Goal: Task Accomplishment & Management: Manage account settings

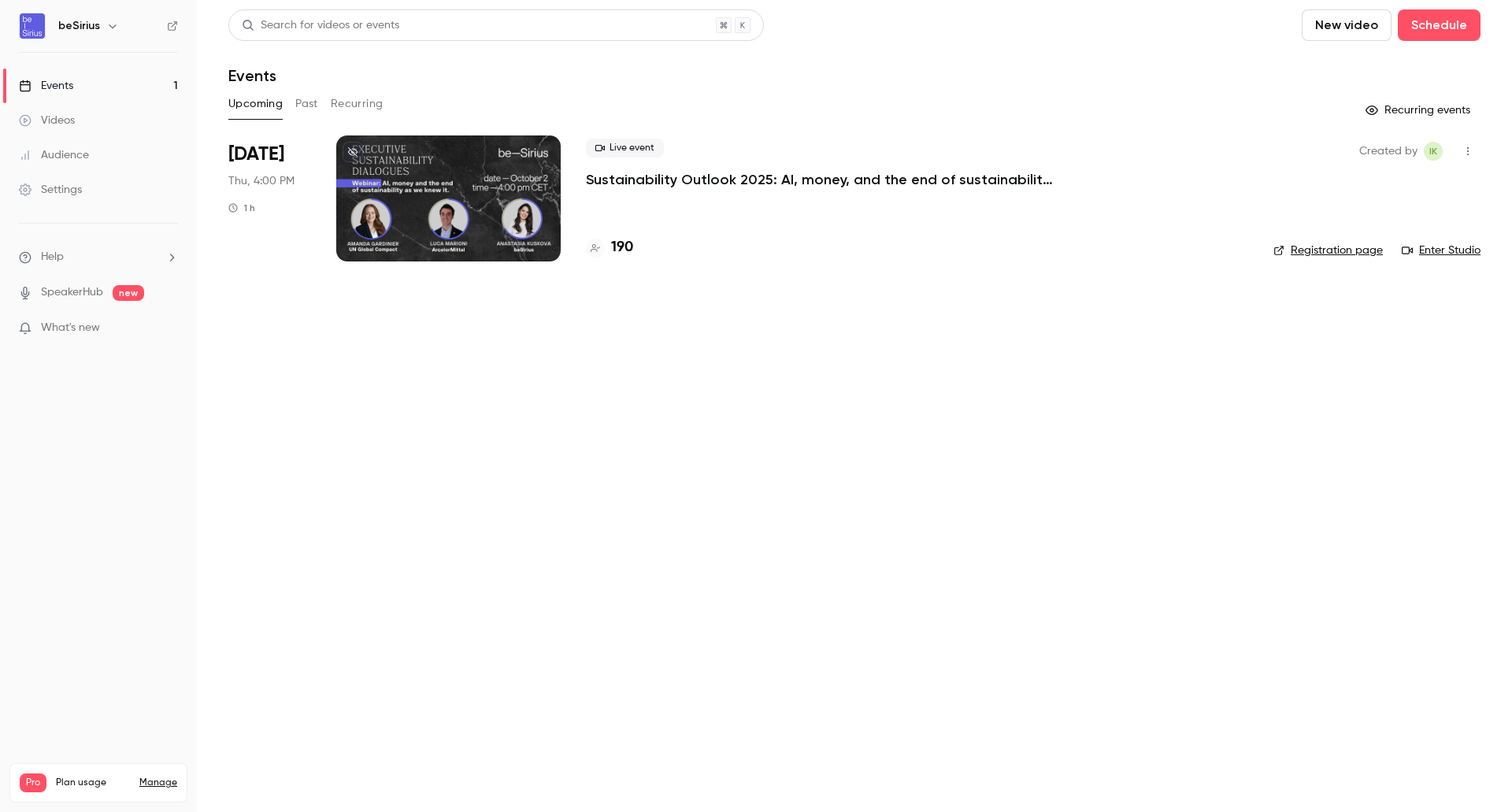
click at [505, 195] on div at bounding box center [448, 197] width 224 height 126
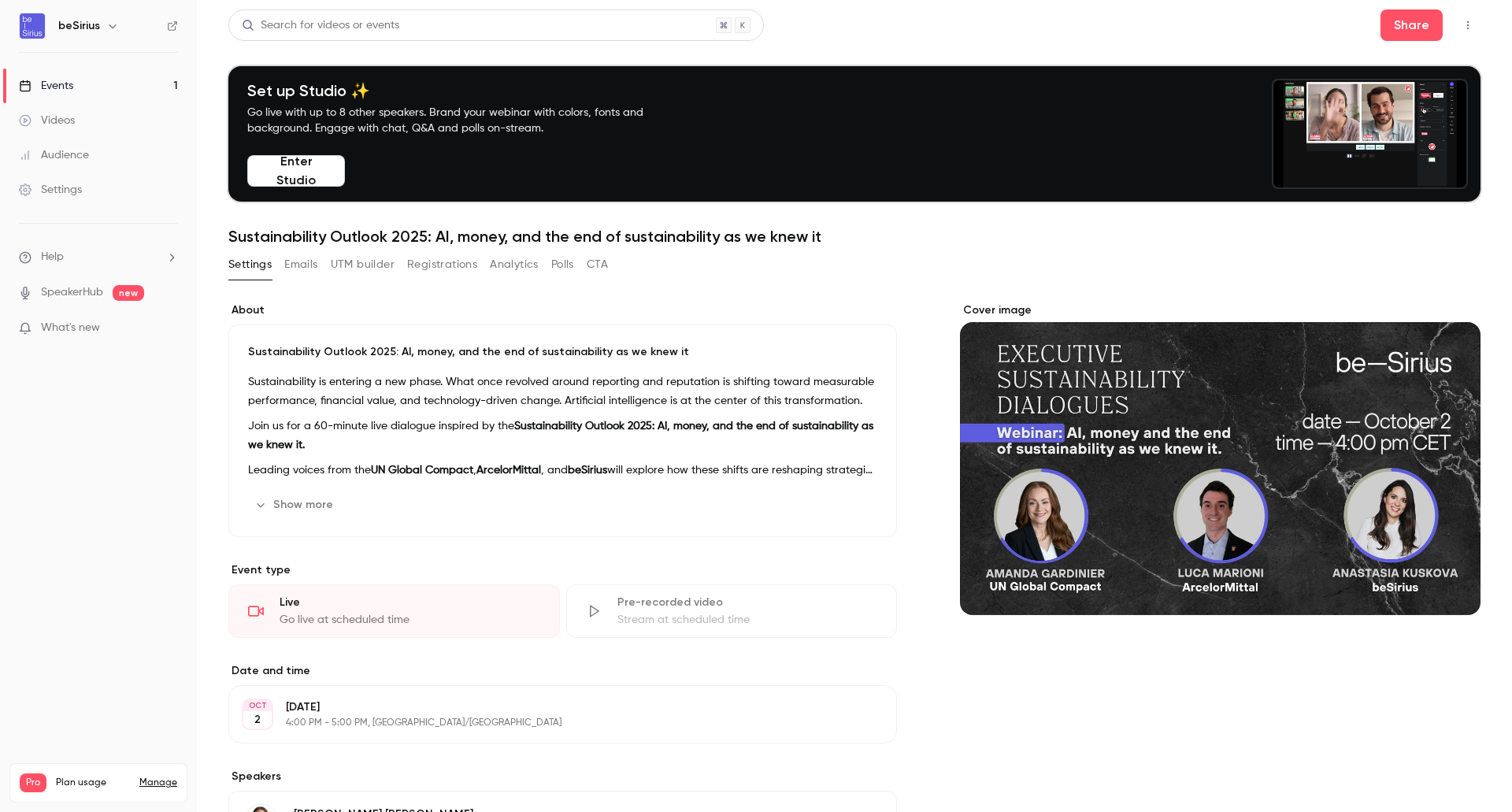
click at [310, 268] on button "Emails" at bounding box center [301, 264] width 33 height 25
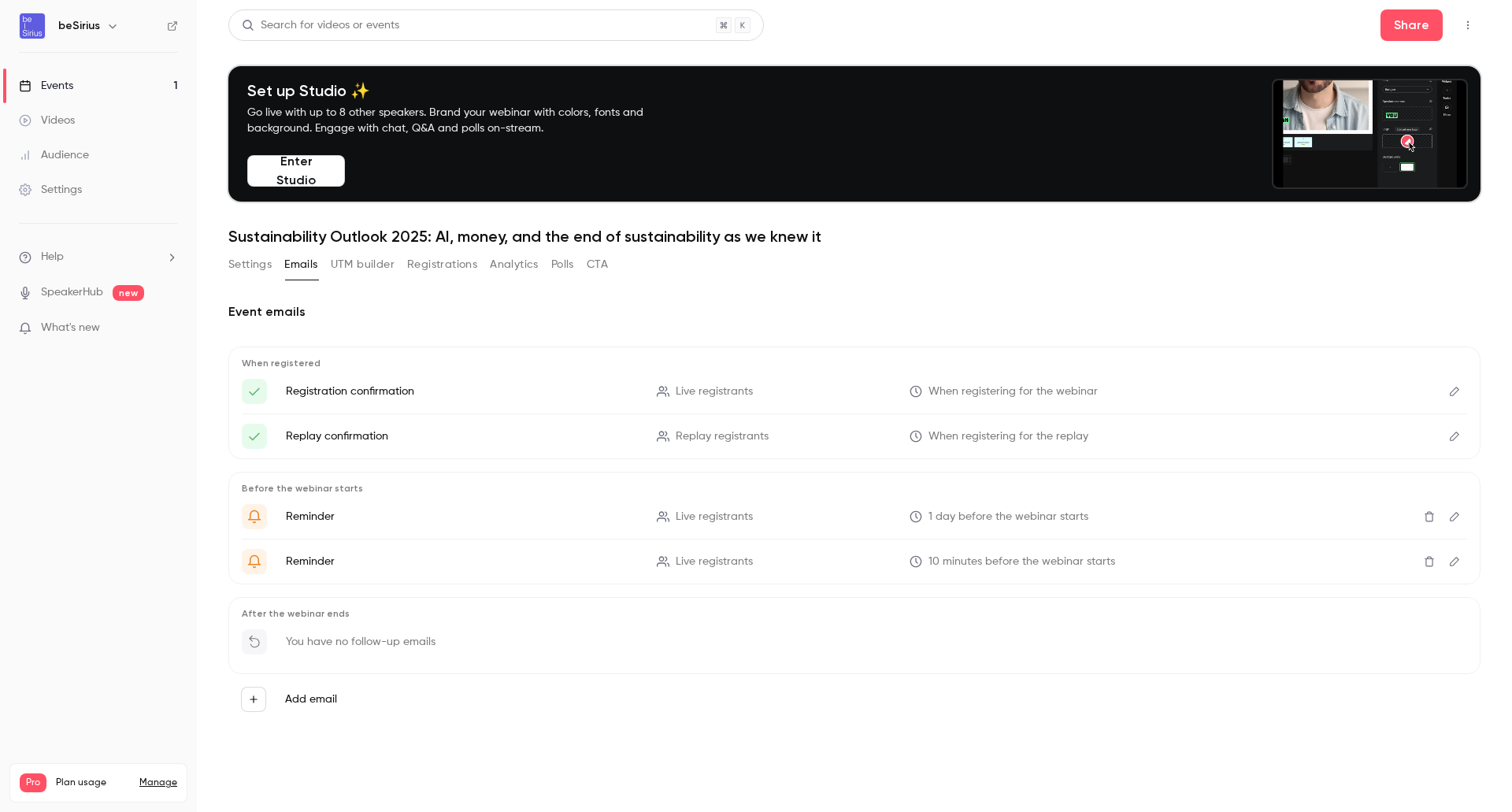
click at [457, 260] on button "Registrations" at bounding box center [442, 264] width 70 height 25
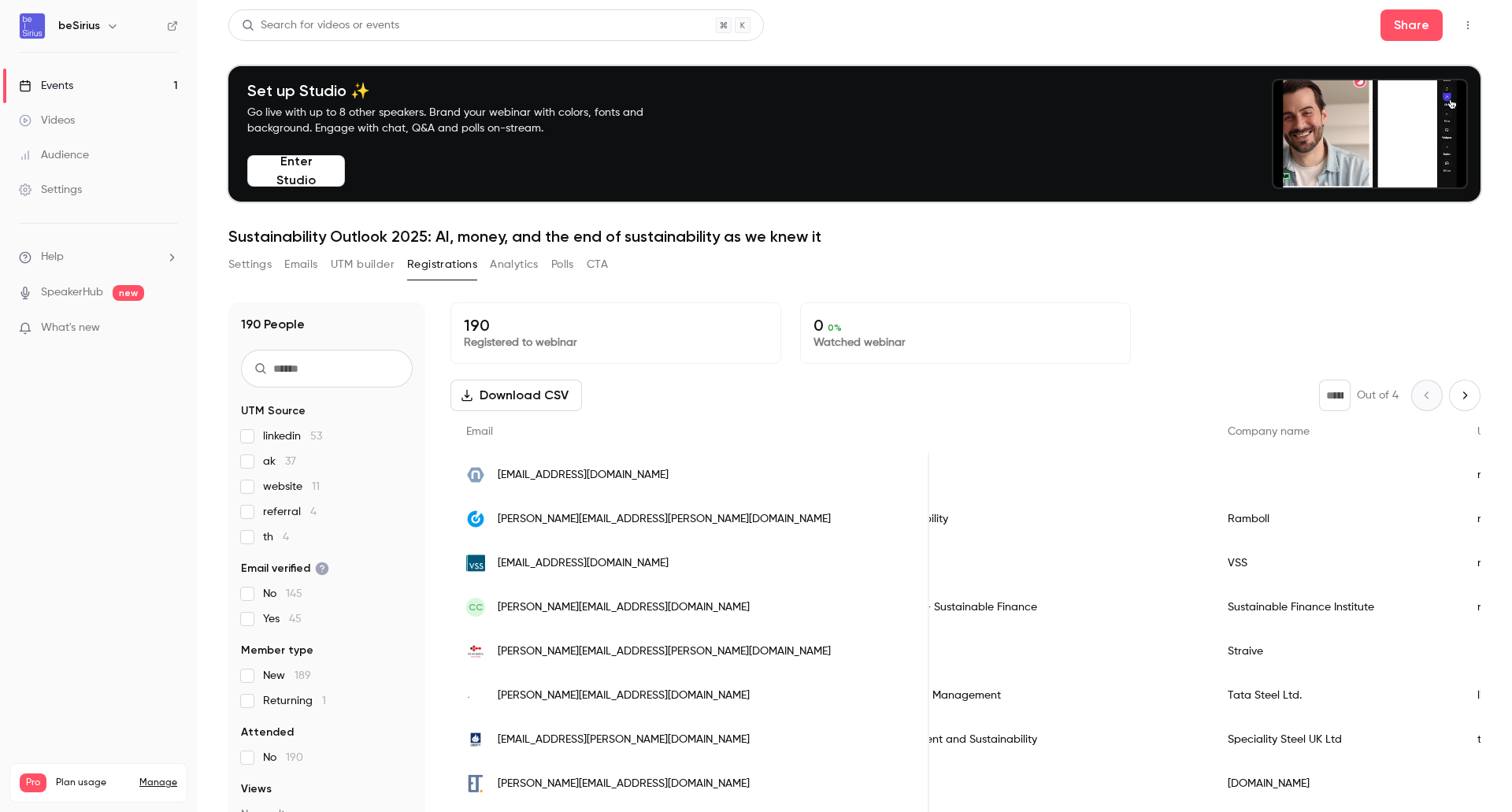
click at [1462, 24] on icon "button" at bounding box center [1469, 25] width 13 height 11
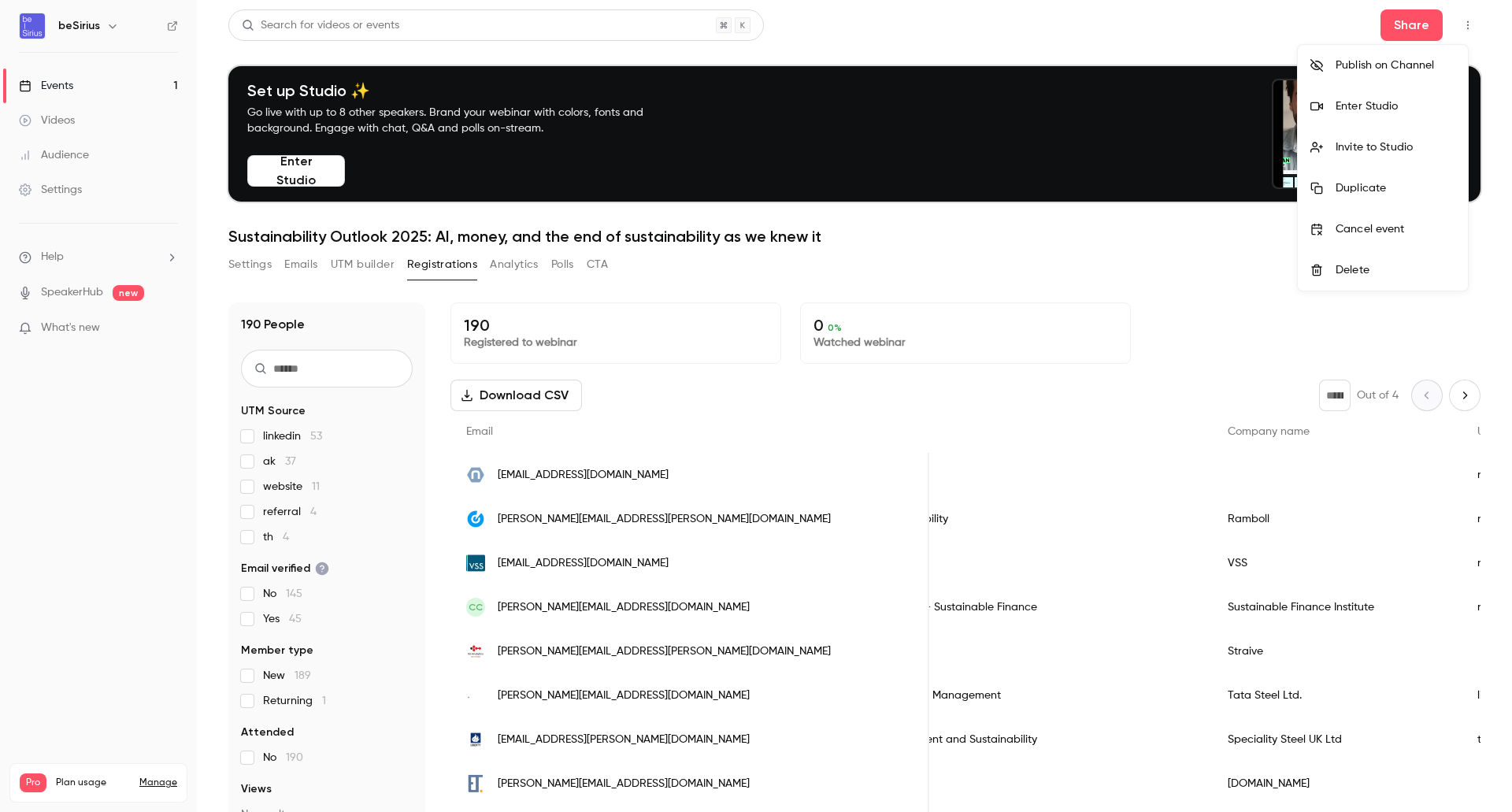
click at [65, 198] on div at bounding box center [756, 406] width 1512 height 812
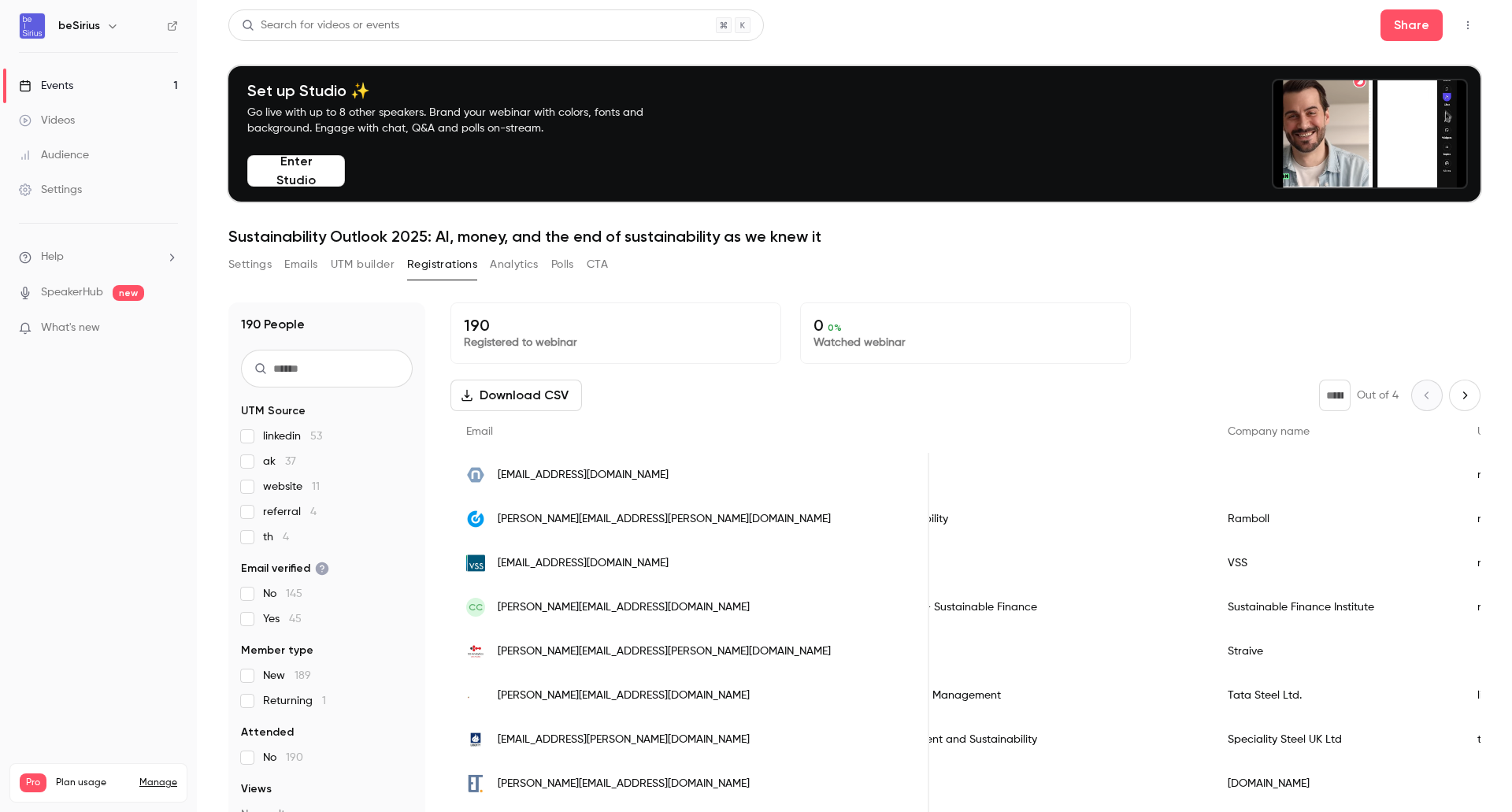
click at [66, 191] on div "Settings" at bounding box center [51, 189] width 63 height 16
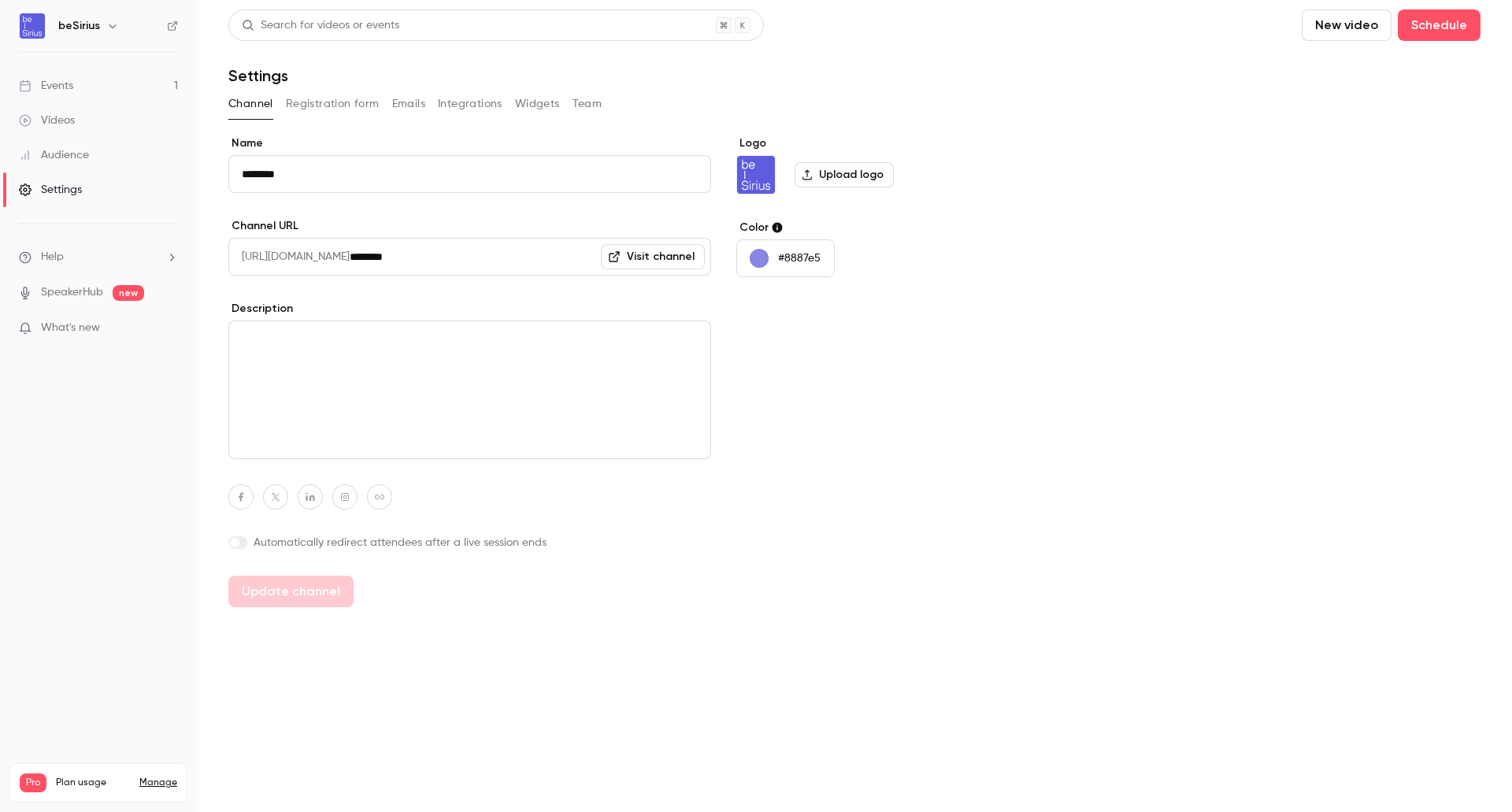
click at [355, 100] on button "Registration form" at bounding box center [333, 103] width 94 height 25
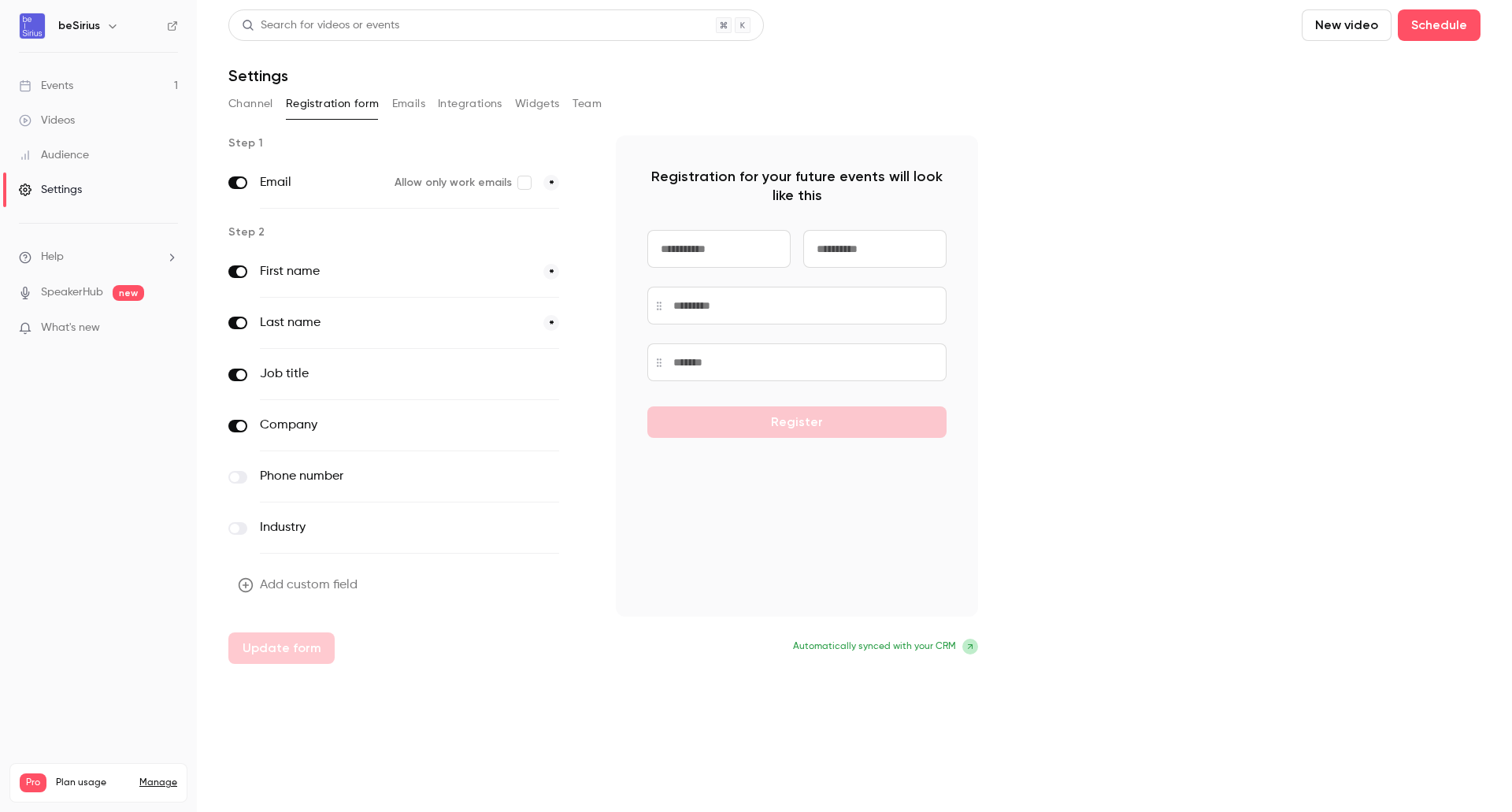
click at [406, 102] on button "Emails" at bounding box center [409, 103] width 33 height 25
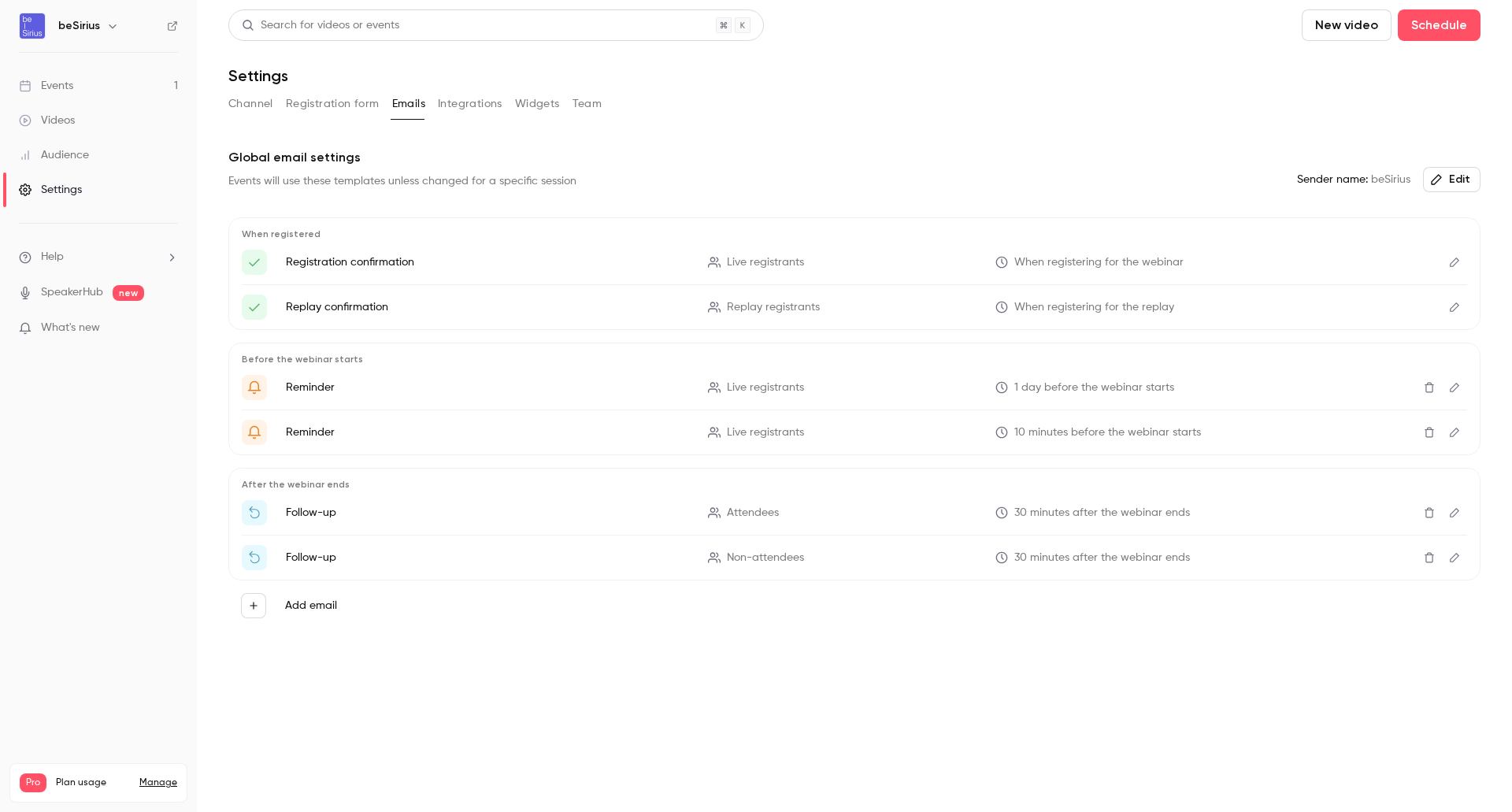
click at [484, 107] on button "Integrations" at bounding box center [470, 103] width 64 height 25
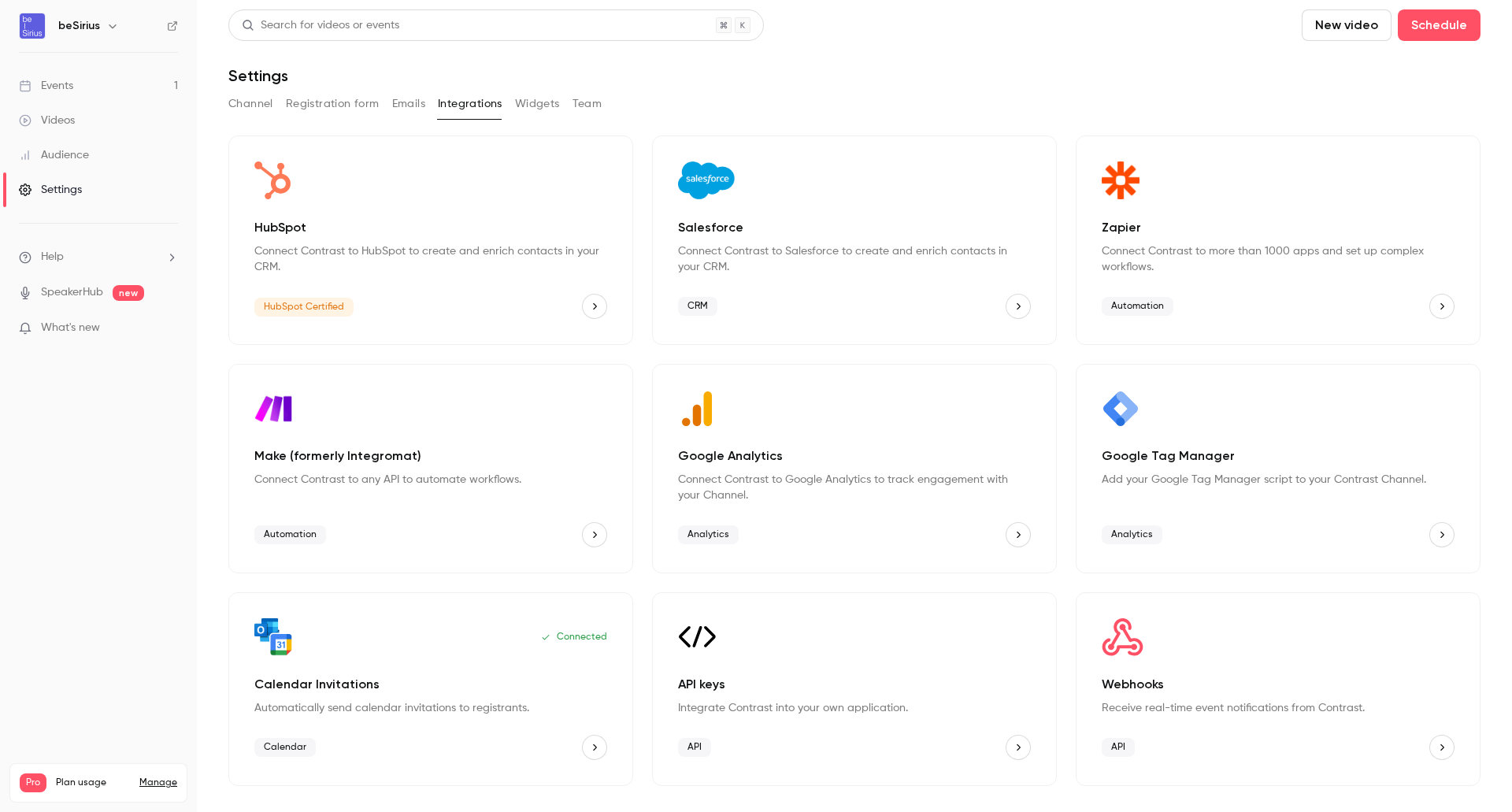
click at [442, 246] on p "Connect Contrast to HubSpot to create and enrich contacts in your CRM." at bounding box center [431, 259] width 353 height 31
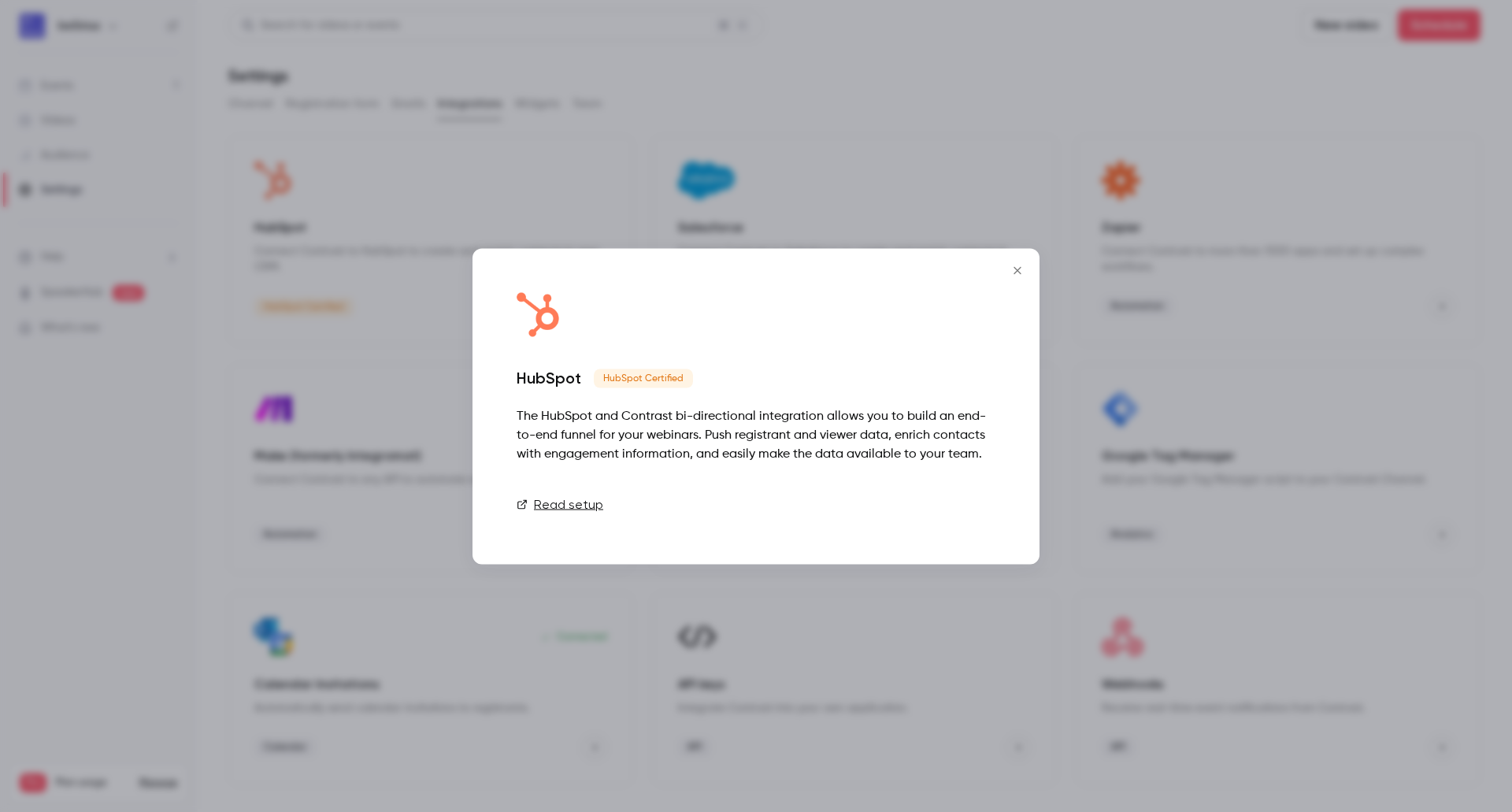
click at [965, 502] on link "Connect" at bounding box center [956, 504] width 79 height 31
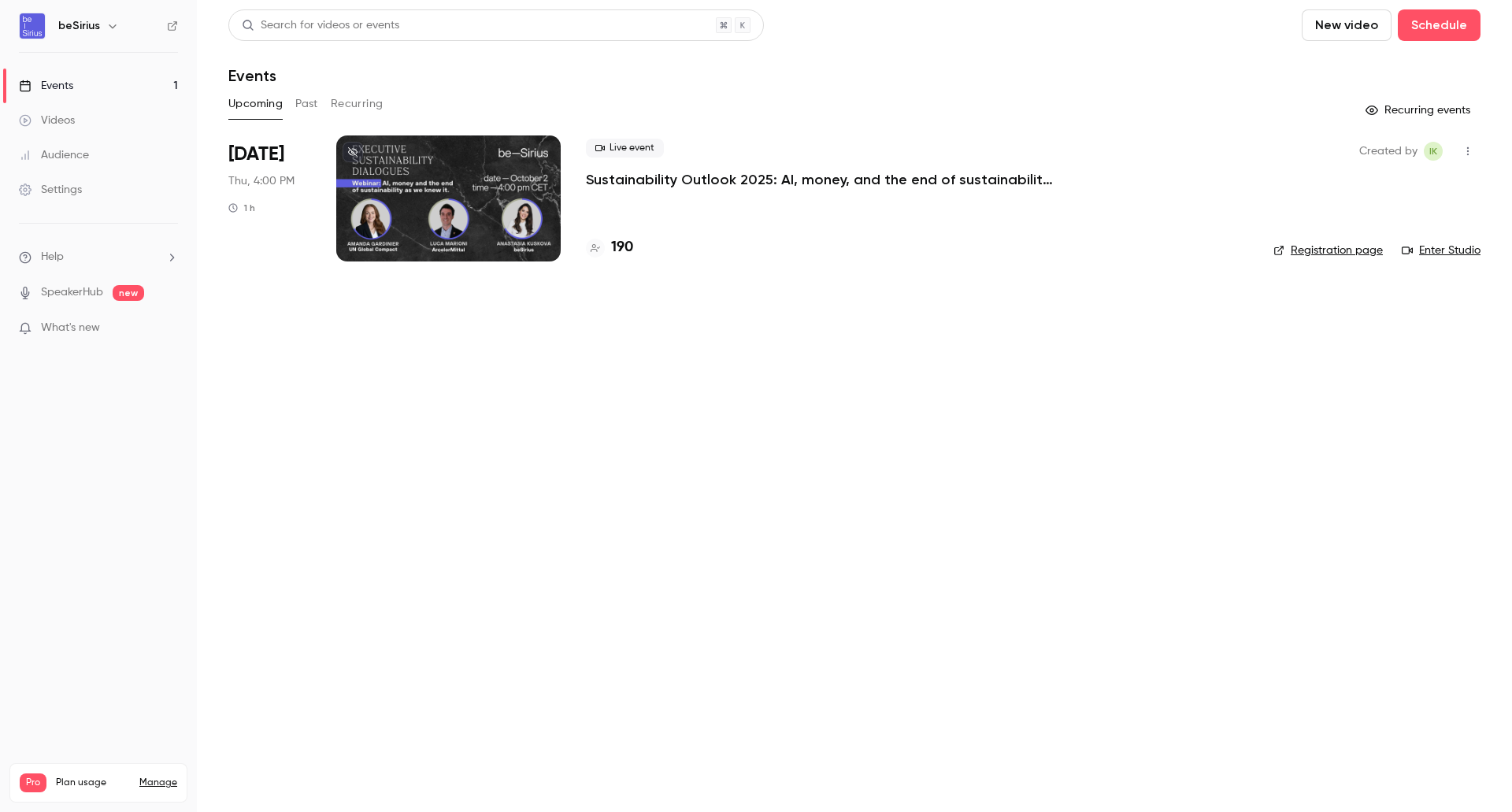
click at [43, 196] on div "Settings" at bounding box center [51, 189] width 63 height 16
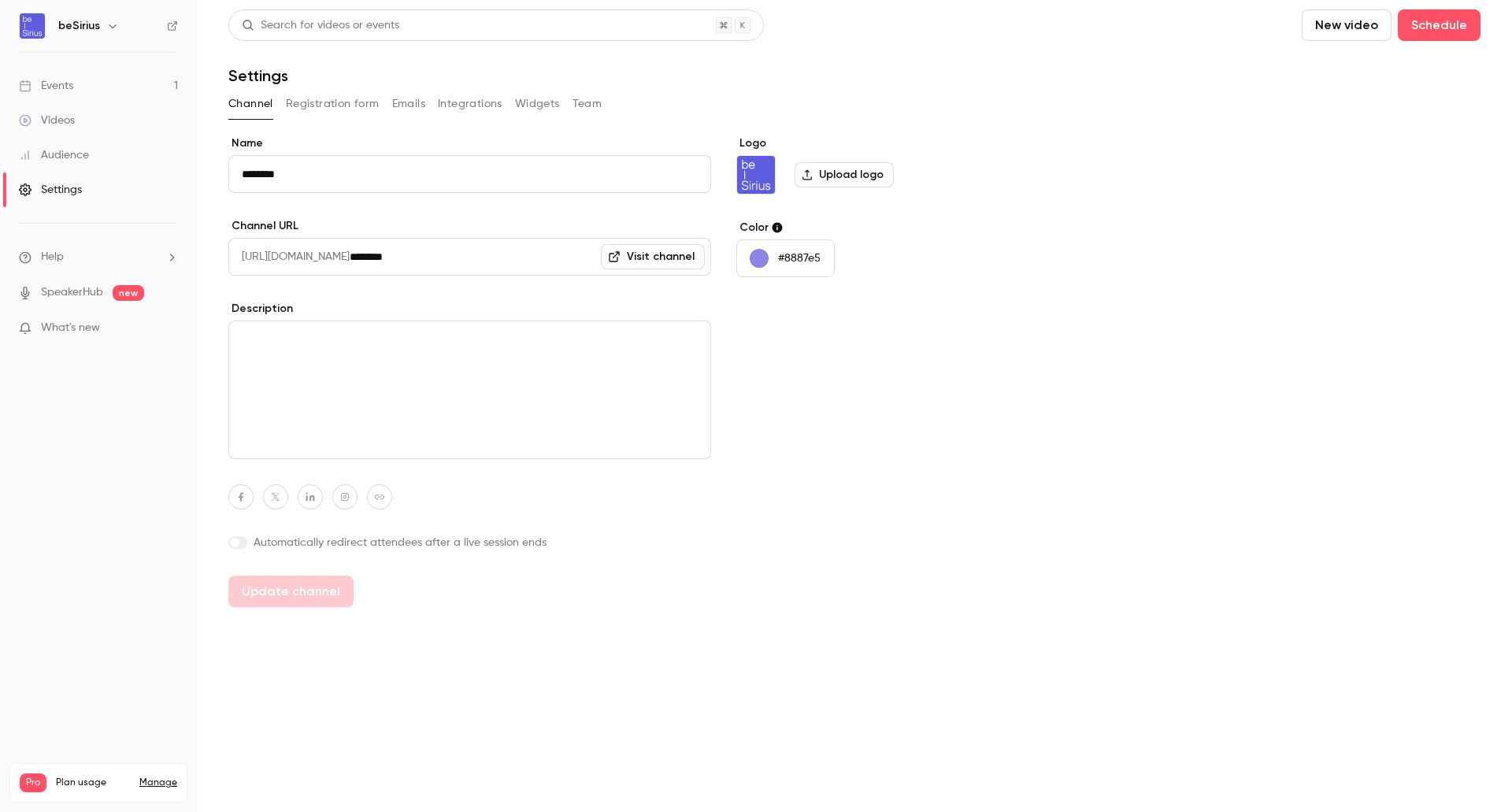
click at [474, 104] on button "Integrations" at bounding box center [470, 103] width 64 height 25
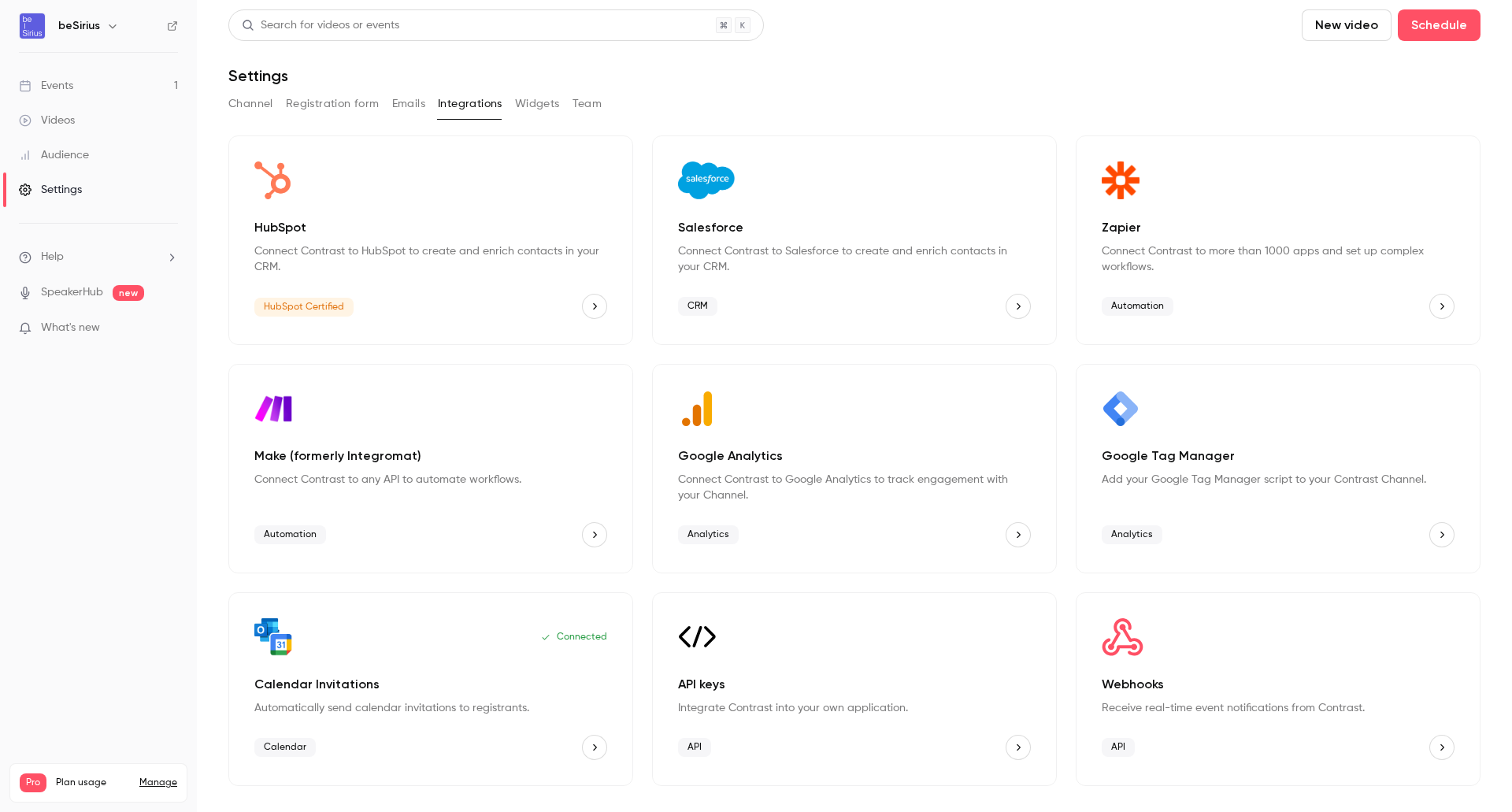
click at [472, 721] on div "Connected Calendar Invitations Automatically send calendar invitations to regis…" at bounding box center [431, 689] width 405 height 194
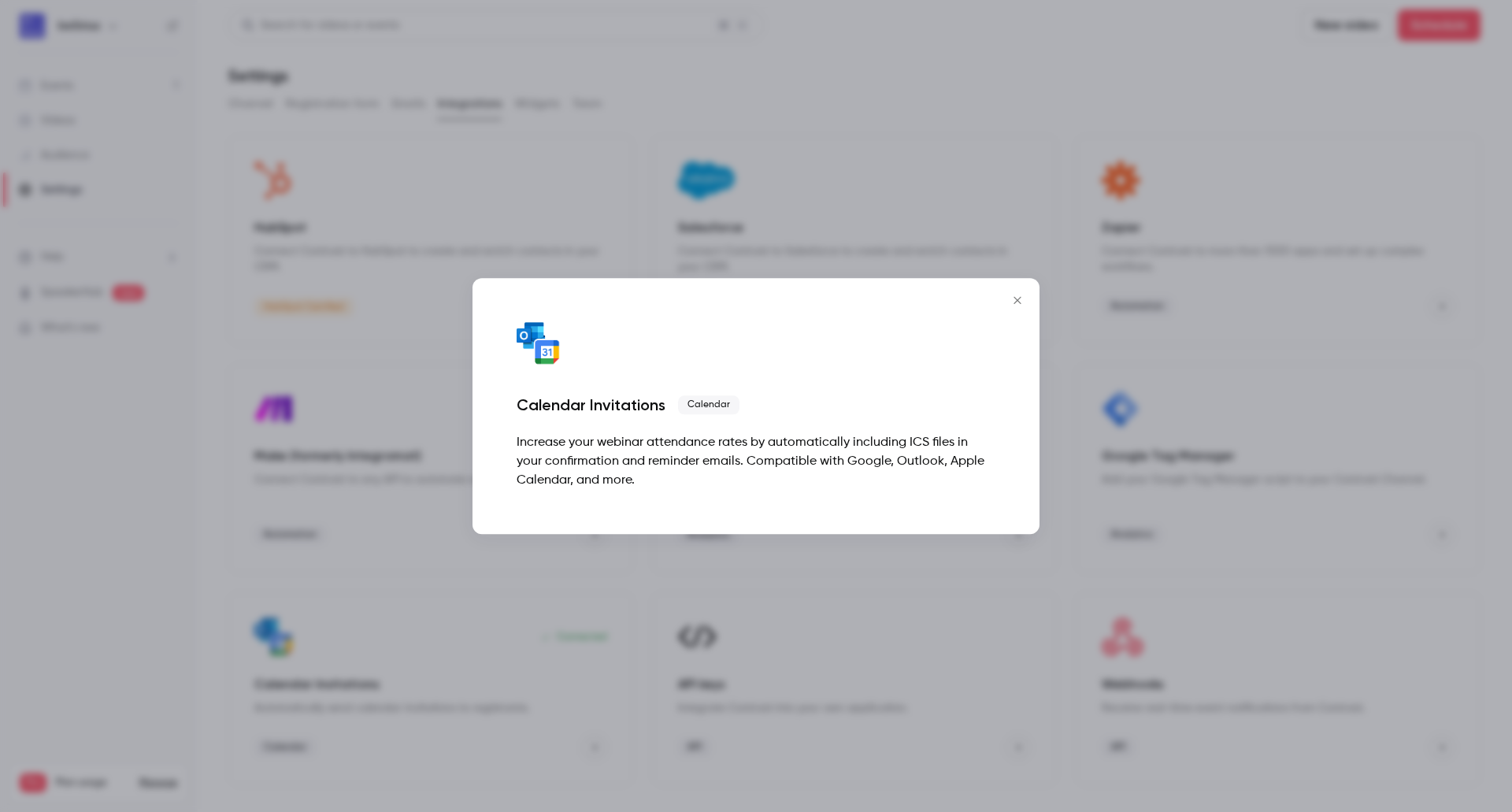
click at [458, 721] on div at bounding box center [756, 406] width 1512 height 812
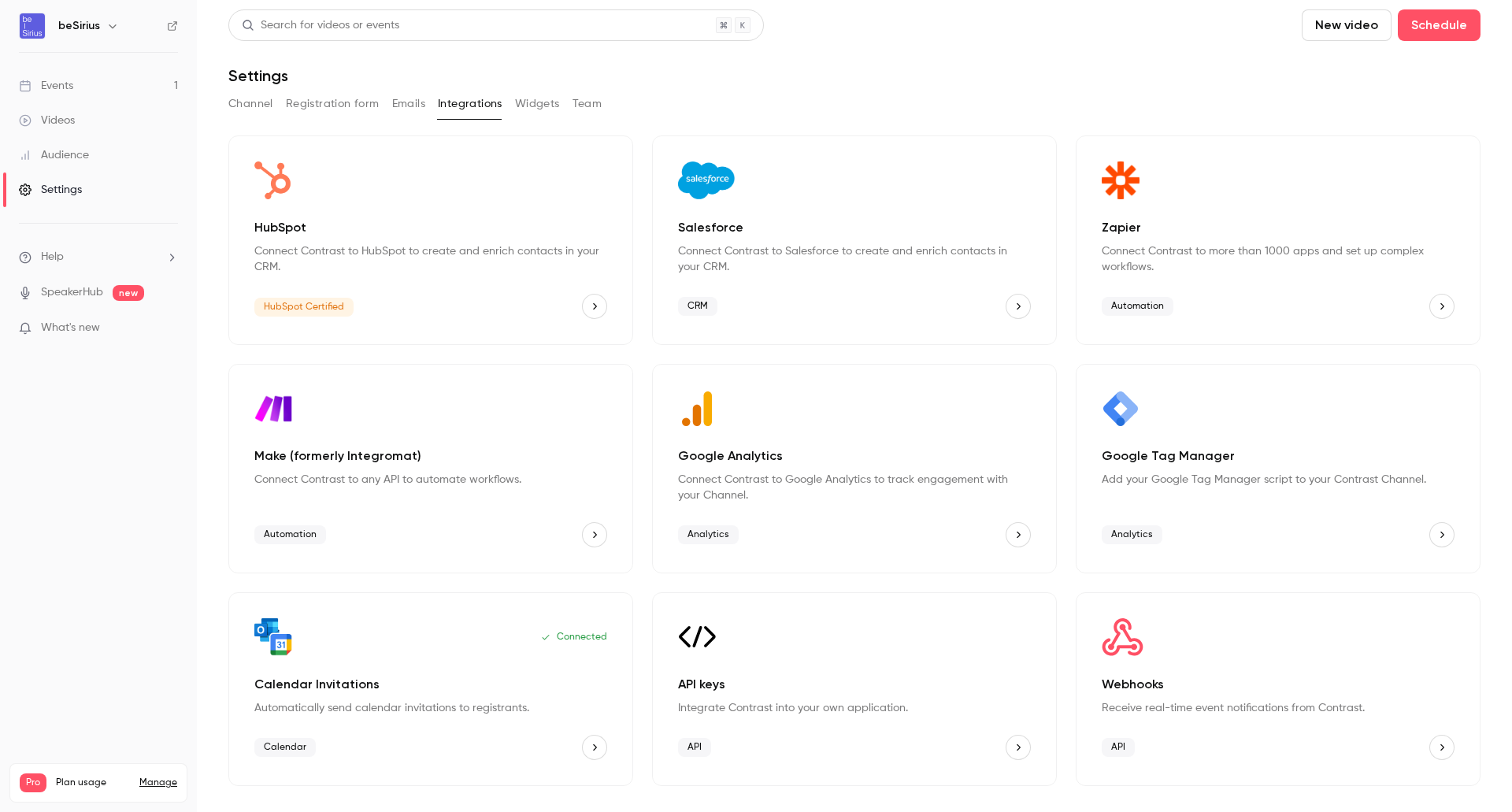
click at [590, 750] on icon "Calendar Invitations" at bounding box center [594, 748] width 11 height 11
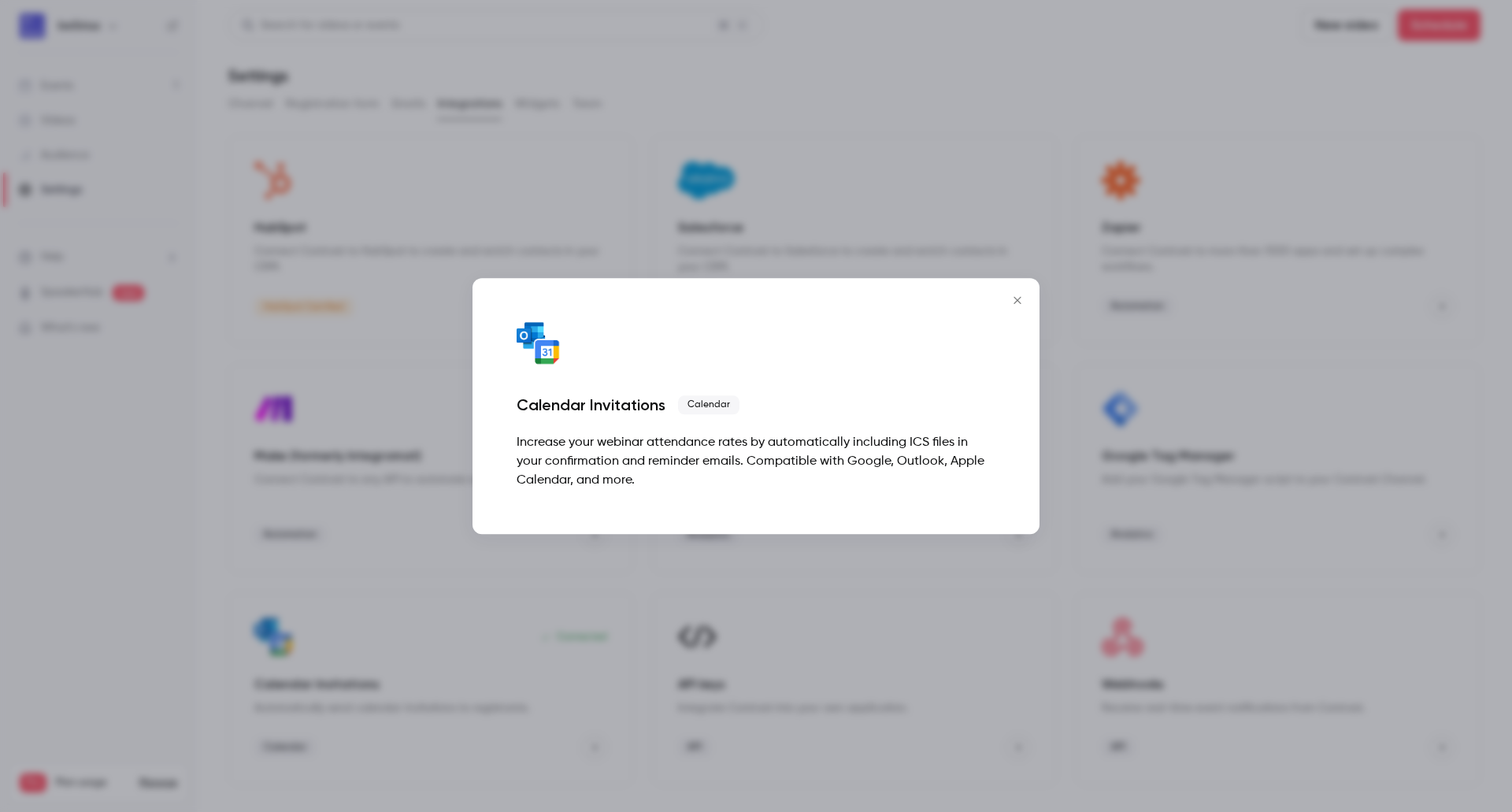
click at [1014, 300] on icon "Close" at bounding box center [1018, 300] width 19 height 13
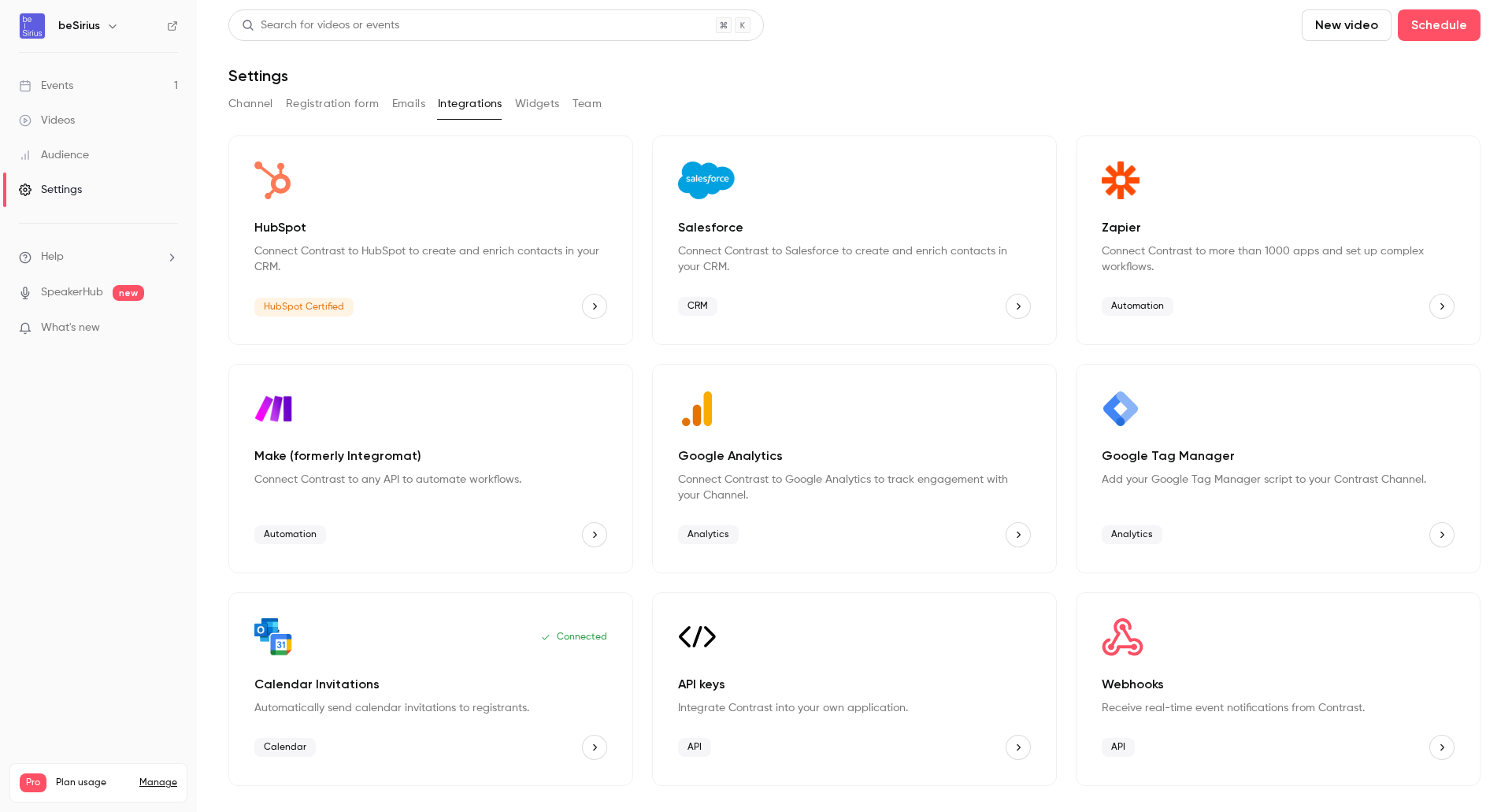
click at [1450, 536] on button "Google Tag Manager" at bounding box center [1441, 535] width 25 height 25
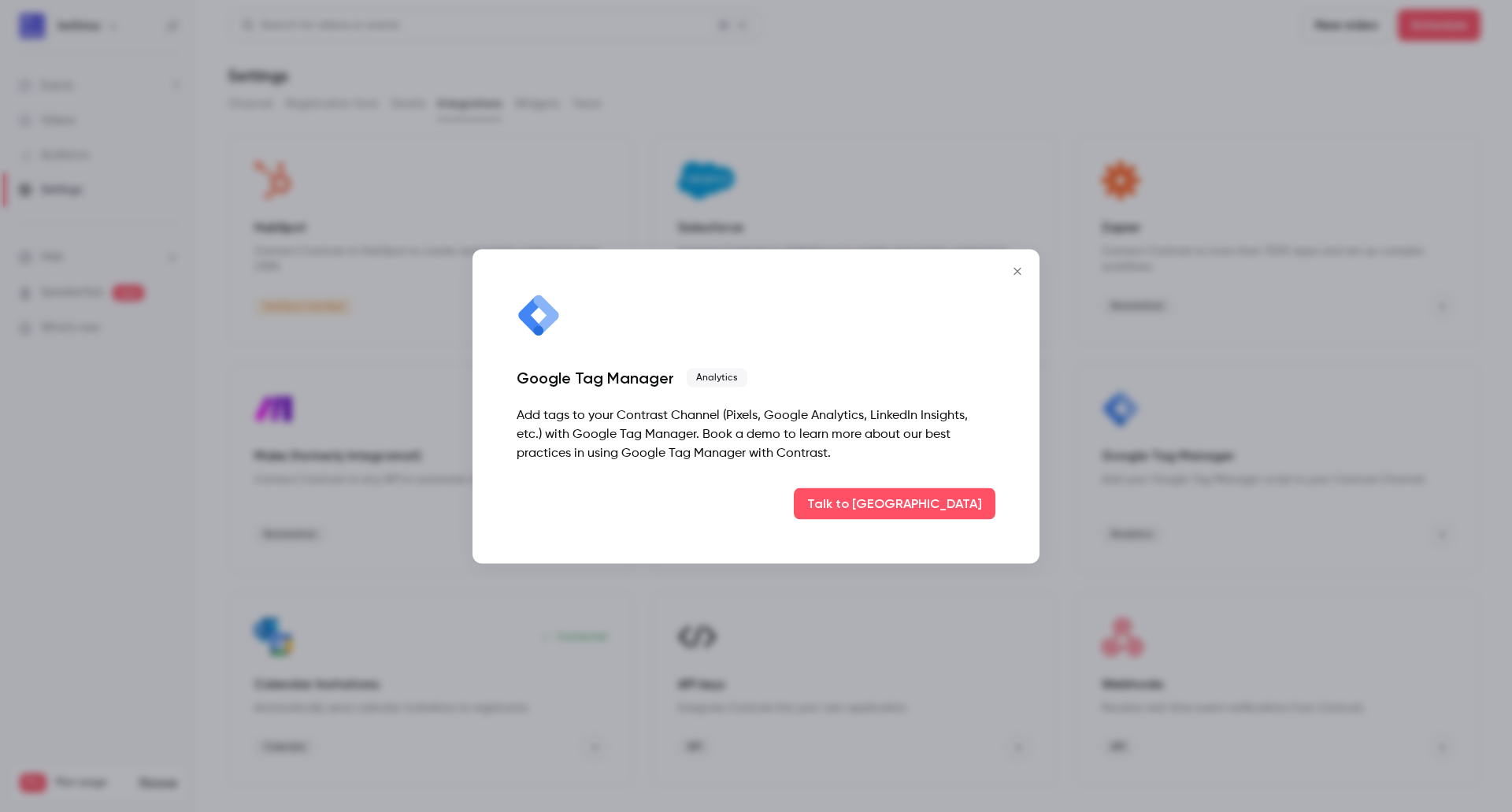
click at [1017, 269] on icon "Close" at bounding box center [1018, 271] width 19 height 13
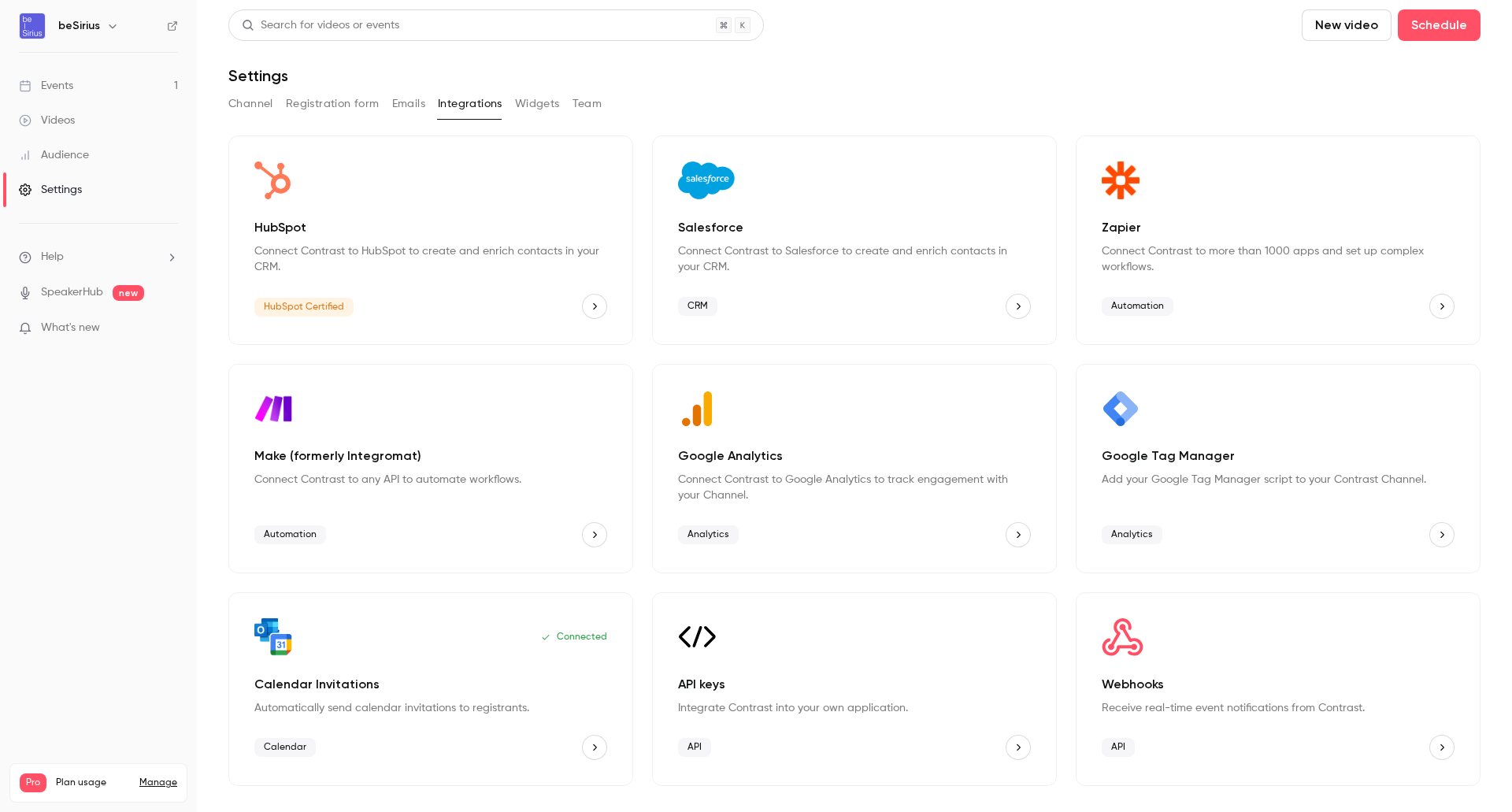
click at [467, 243] on p "Connect Contrast to HubSpot to create and enrich contacts in your CRM." at bounding box center [431, 259] width 353 height 31
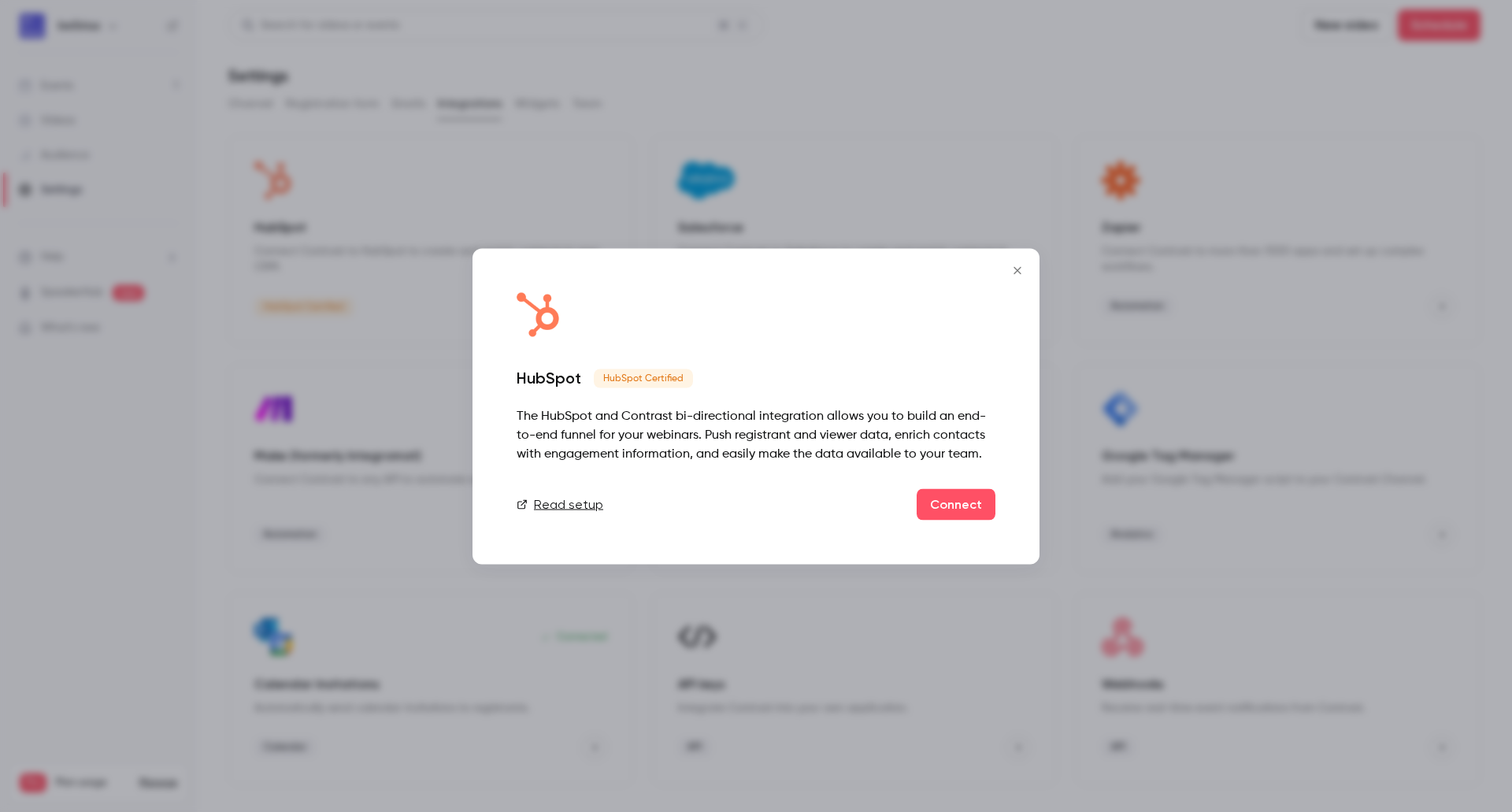
click at [561, 502] on link "Read setup" at bounding box center [560, 504] width 86 height 19
click at [955, 508] on link "Connect" at bounding box center [956, 504] width 79 height 31
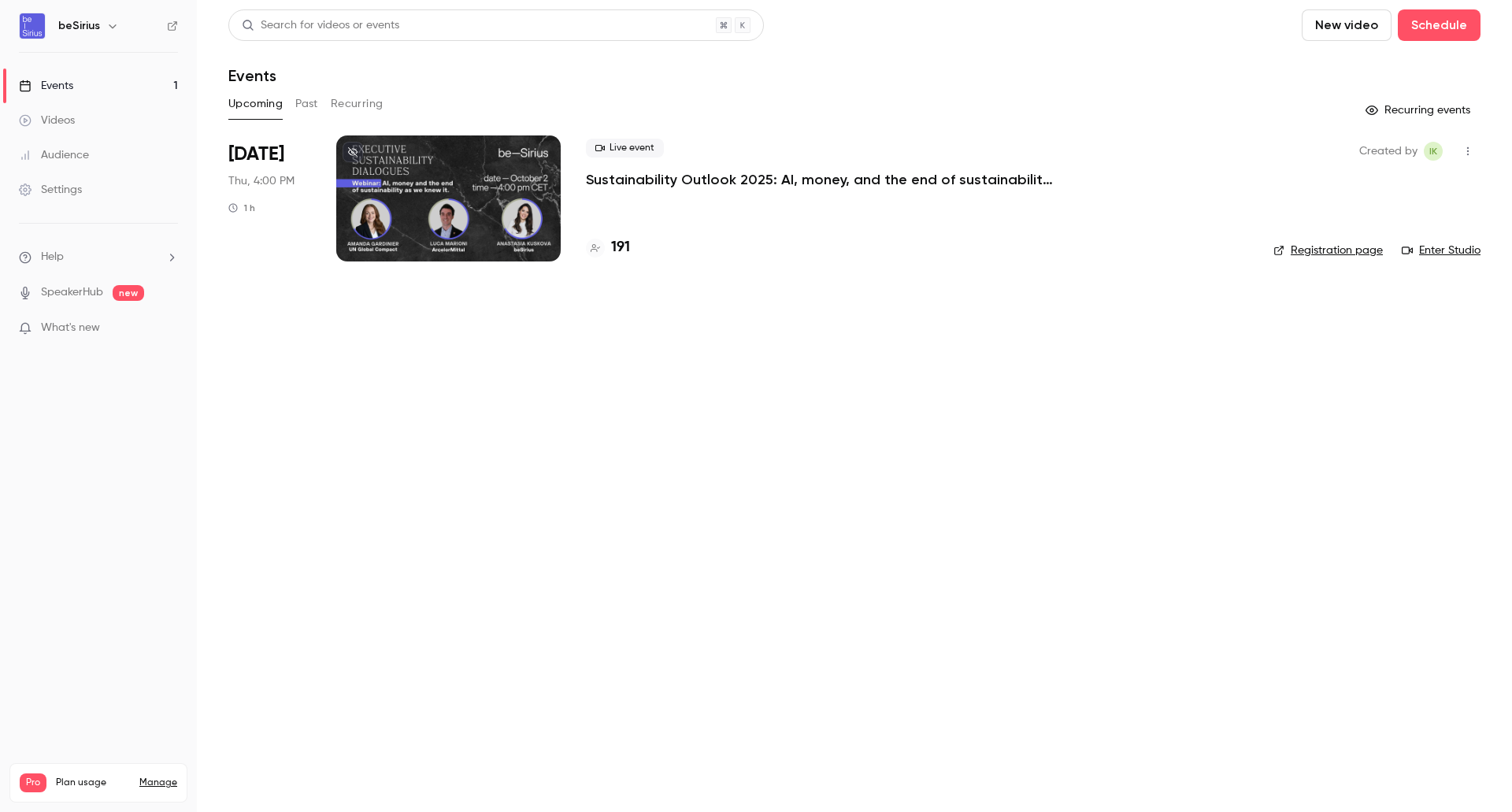
click at [484, 195] on div at bounding box center [448, 197] width 224 height 126
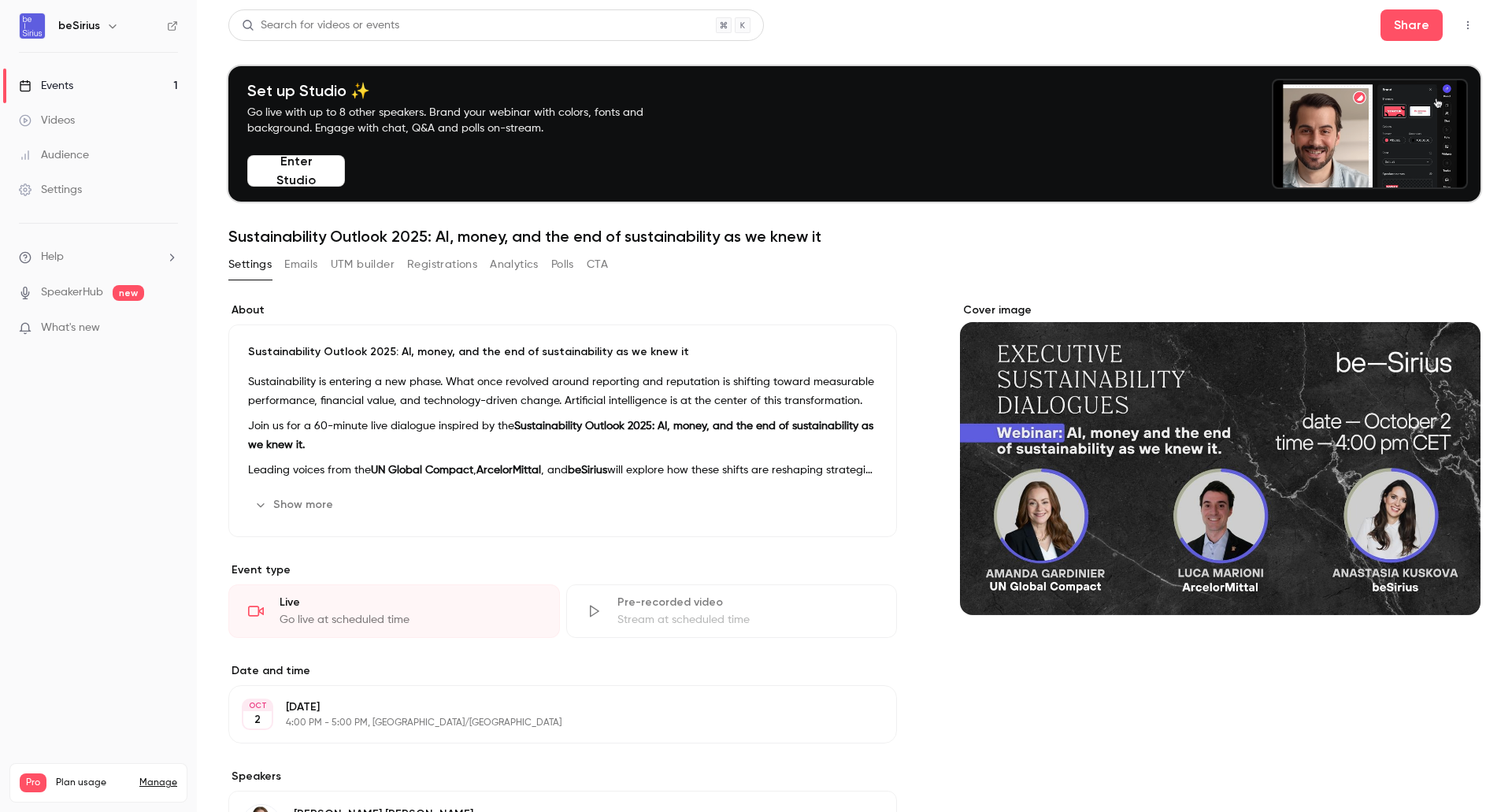
click at [425, 267] on button "Registrations" at bounding box center [442, 264] width 70 height 25
